Goal: Task Accomplishment & Management: Manage account settings

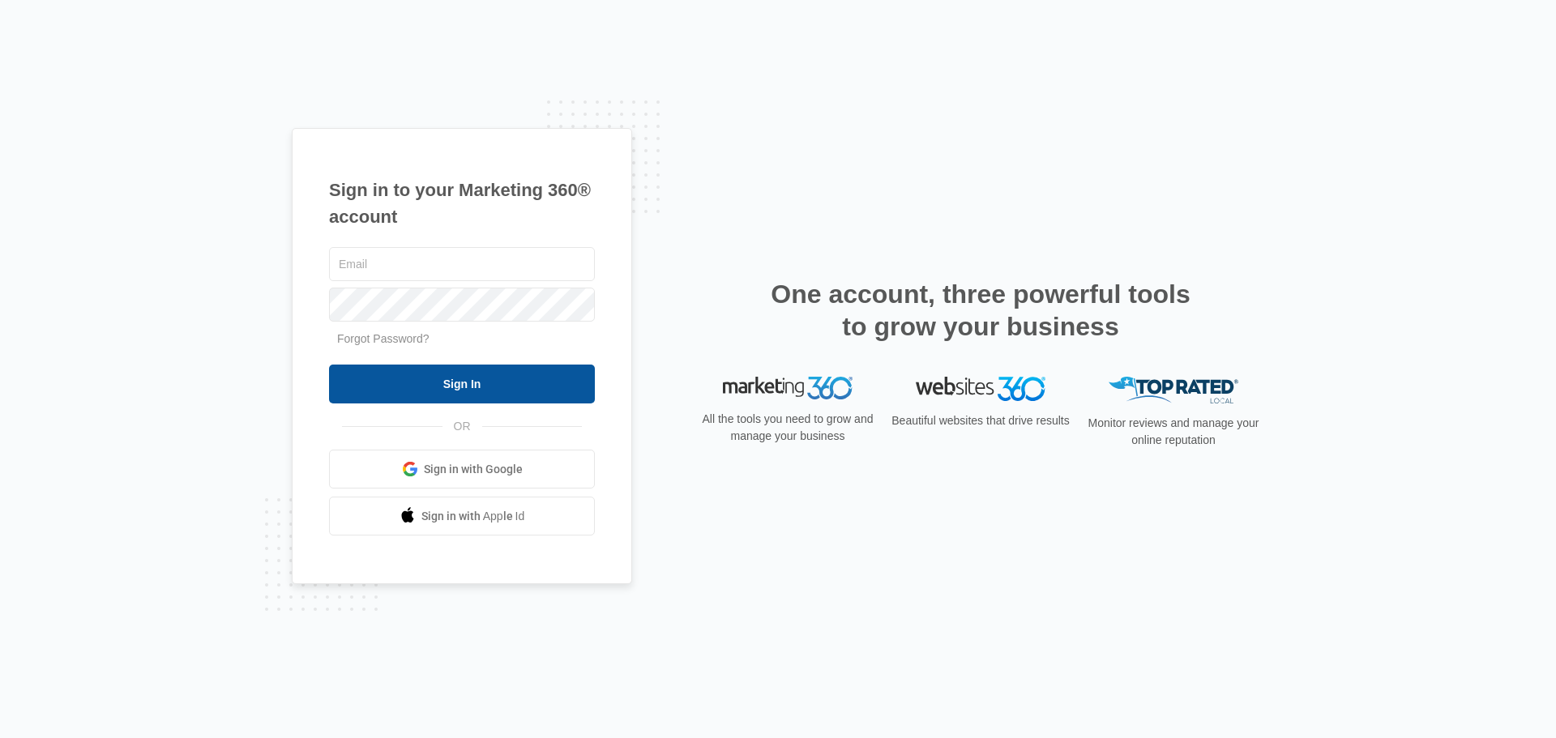
type input "duanel@netins.net"
click at [513, 387] on input "Sign In" at bounding box center [462, 384] width 266 height 39
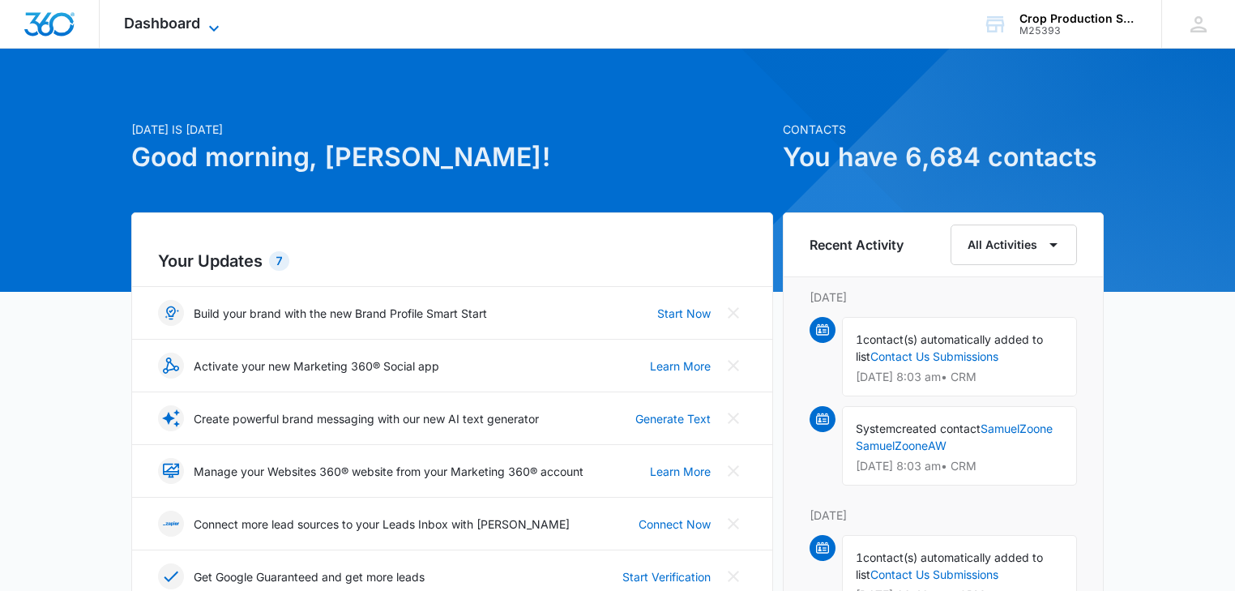
click at [216, 24] on icon at bounding box center [213, 28] width 19 height 19
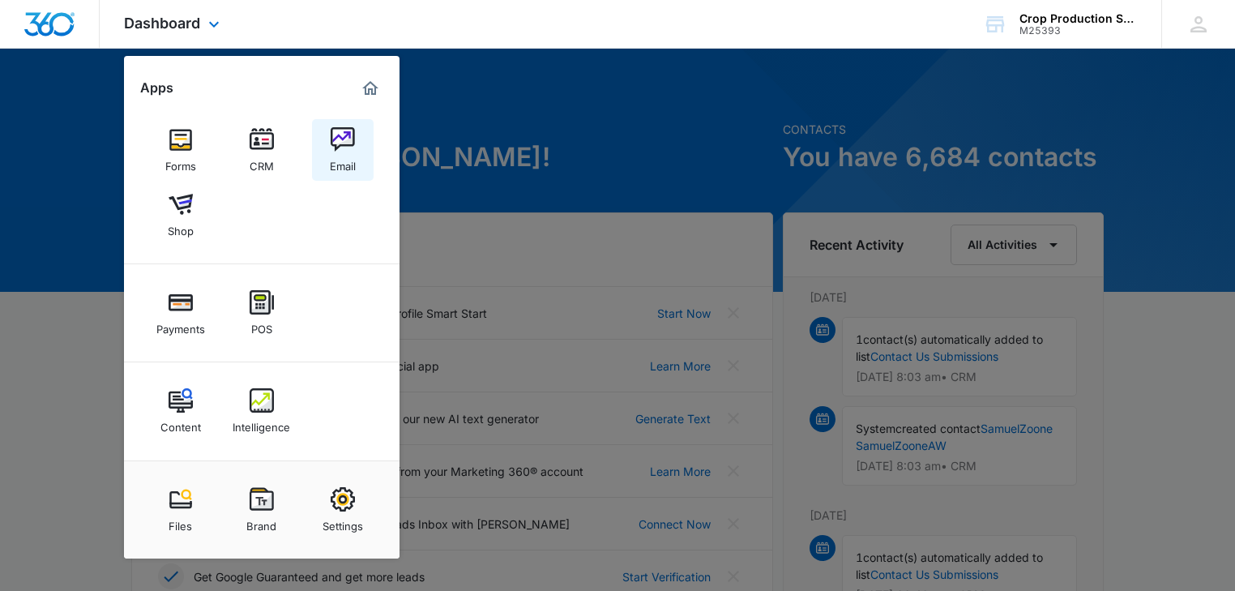
click at [340, 135] on img at bounding box center [343, 139] width 24 height 24
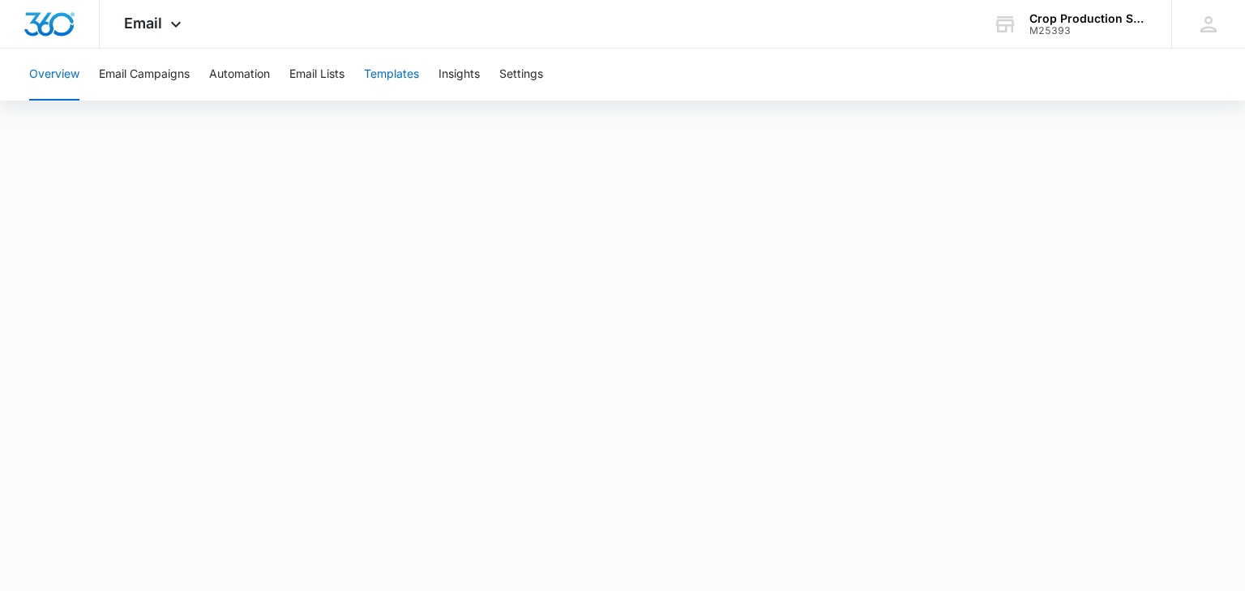
click at [393, 72] on button "Templates" at bounding box center [391, 75] width 55 height 52
click at [126, 70] on button "Email Campaigns" at bounding box center [144, 75] width 91 height 52
click at [395, 74] on button "Templates" at bounding box center [391, 75] width 55 height 52
click at [127, 75] on button "Email Campaigns" at bounding box center [144, 75] width 91 height 52
